Goal: Transaction & Acquisition: Purchase product/service

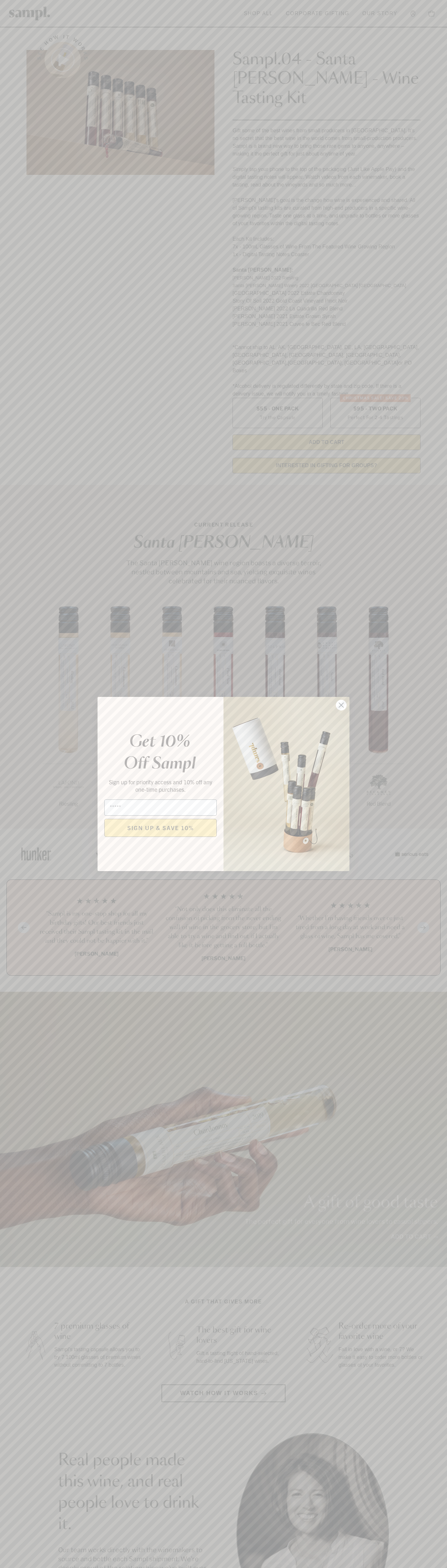
click at [341, 705] on icon "Close dialog" at bounding box center [341, 705] width 4 height 4
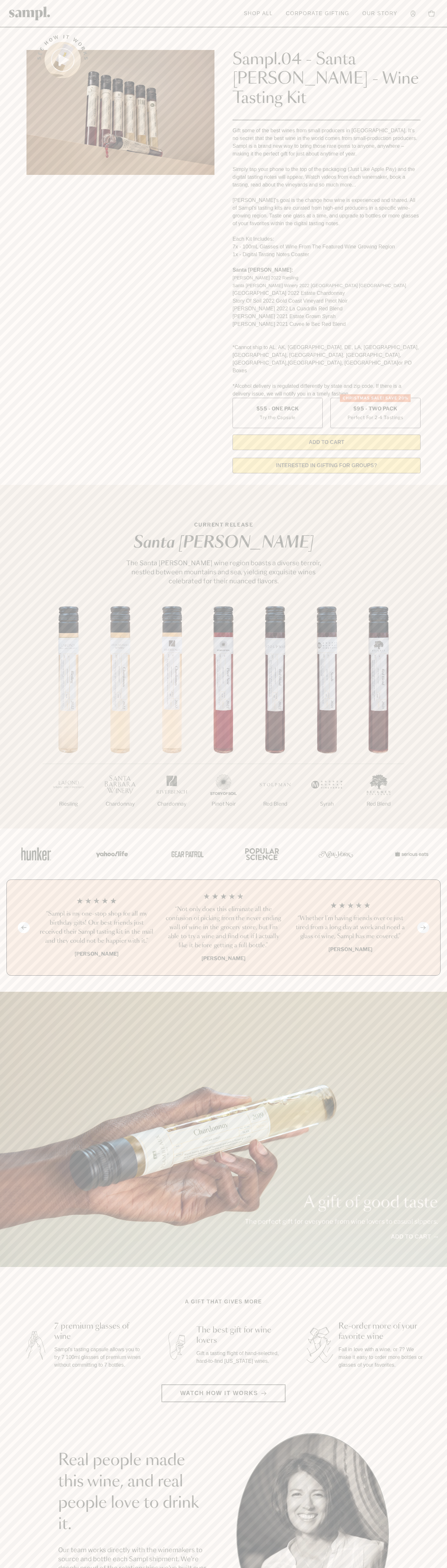
click at [250, 23] on header "Toggle navigation menu Shop All Corporate Gifting Our Story Account Story Shop …" at bounding box center [224, 13] width 447 height 27
click at [420, 1567] on html "Skip to main content Toggle navigation menu Shop All Corporate Gifting Our Stor…" at bounding box center [224, 1304] width 447 height 2608
click at [255, 1567] on html "Skip to main content Toggle navigation menu Shop All Corporate Gifting Our Stor…" at bounding box center [224, 1304] width 447 height 2608
click at [31, 743] on div "1/7 Riesling 2/7 Chardonnay 3/7" at bounding box center [224, 717] width 447 height 222
click at [375, 398] on label "Christmas SALE! Save 20% $95 - Two Pack Perfect For 2-4 Tastings" at bounding box center [375, 413] width 90 height 30
